Goal: Transaction & Acquisition: Purchase product/service

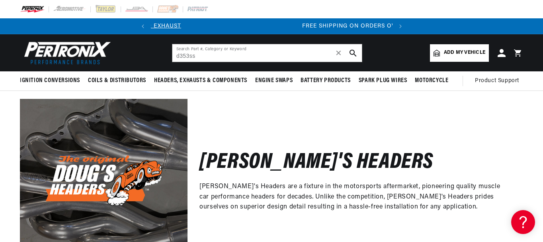
type input "d353ss"
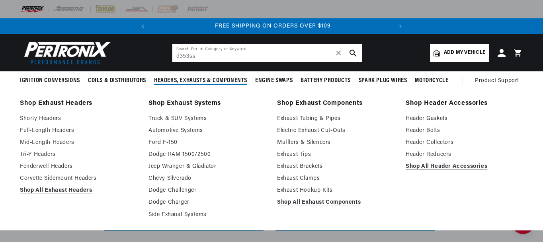
scroll to position [0, 241]
click at [187, 80] on span "Headers, Exhausts & Components" at bounding box center [200, 80] width 93 height 8
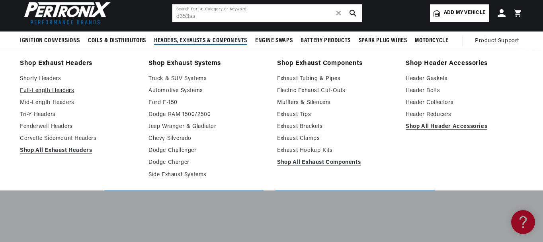
click at [38, 89] on link "Full-Length Headers" at bounding box center [78, 91] width 117 height 10
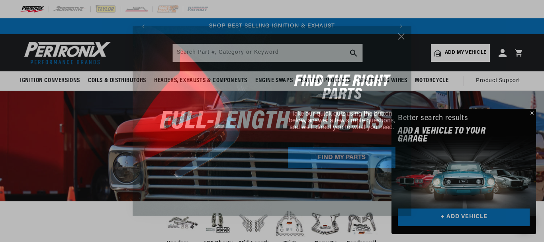
click at [399, 35] on circle "Close dialog" at bounding box center [401, 36] width 13 height 13
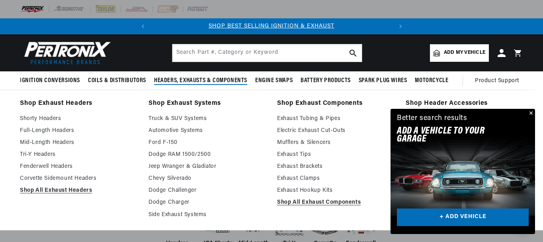
click at [180, 78] on span "Headers, Exhausts & Components" at bounding box center [200, 80] width 93 height 8
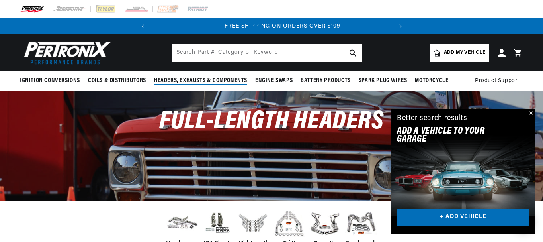
scroll to position [0, 241]
click at [179, 78] on span "Headers, Exhausts & Components" at bounding box center [200, 80] width 93 height 8
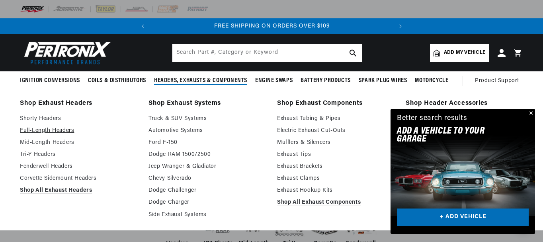
click at [52, 127] on link "Full-Length Headers" at bounding box center [78, 131] width 117 height 10
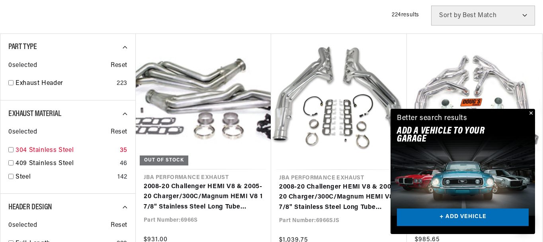
scroll to position [0, 241]
click at [12, 161] on input "checkbox" at bounding box center [10, 162] width 5 height 5
checkbox input "true"
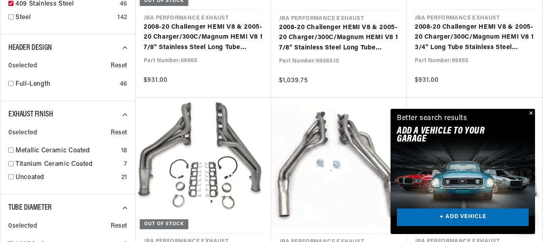
click at [531, 110] on button "Close" at bounding box center [531, 114] width 10 height 10
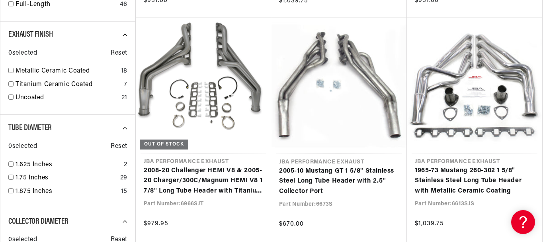
scroll to position [0, 241]
click at [11, 176] on input "checkbox" at bounding box center [10, 176] width 5 height 5
checkbox input "true"
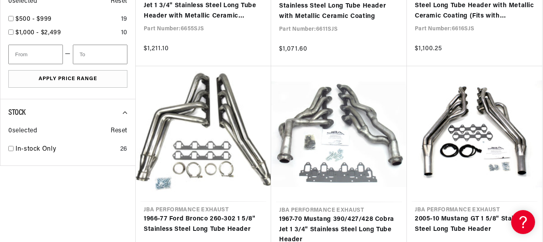
scroll to position [0, 241]
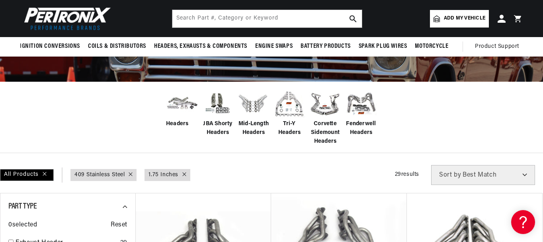
click at [179, 121] on span "Headers" at bounding box center [177, 123] width 23 height 9
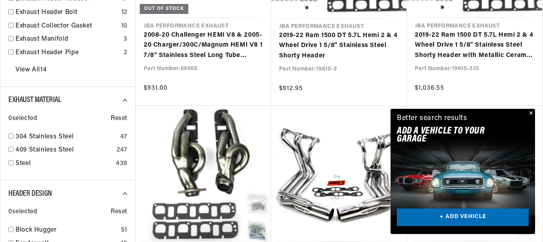
scroll to position [438, 0]
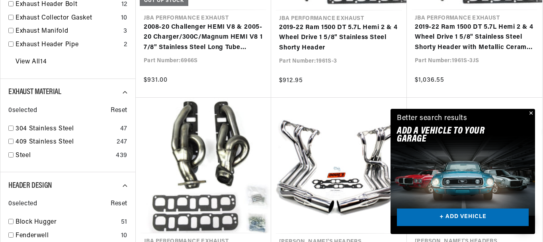
click at [531, 112] on button "Close" at bounding box center [531, 114] width 10 height 10
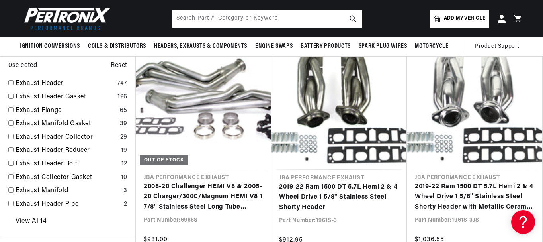
scroll to position [0, 241]
click at [182, 20] on input "text" at bounding box center [267, 19] width 190 height 18
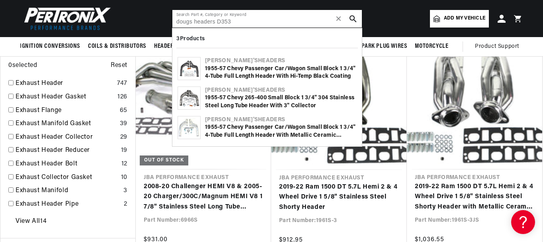
scroll to position [0, 0]
type input "dougs headers D353"
click at [195, 97] on img at bounding box center [189, 98] width 22 height 18
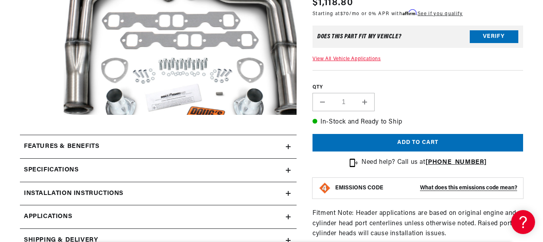
scroll to position [0, 241]
click at [73, 143] on h2 "Features & Benefits" at bounding box center [61, 146] width 75 height 10
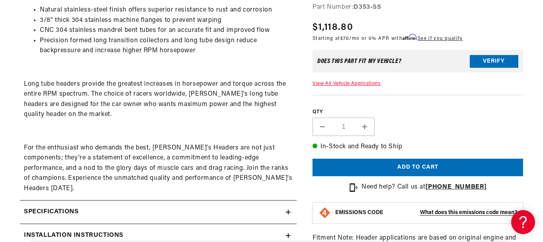
scroll to position [398, 0]
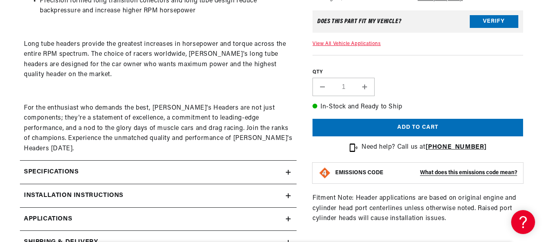
click at [47, 167] on h2 "Specifications" at bounding box center [51, 172] width 55 height 10
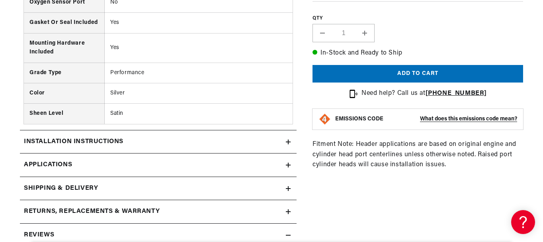
scroll to position [796, 0]
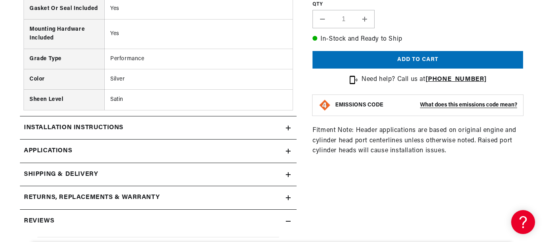
click at [44, 146] on span "Applications" at bounding box center [48, 151] width 48 height 10
